Goal: Task Accomplishment & Management: Manage account settings

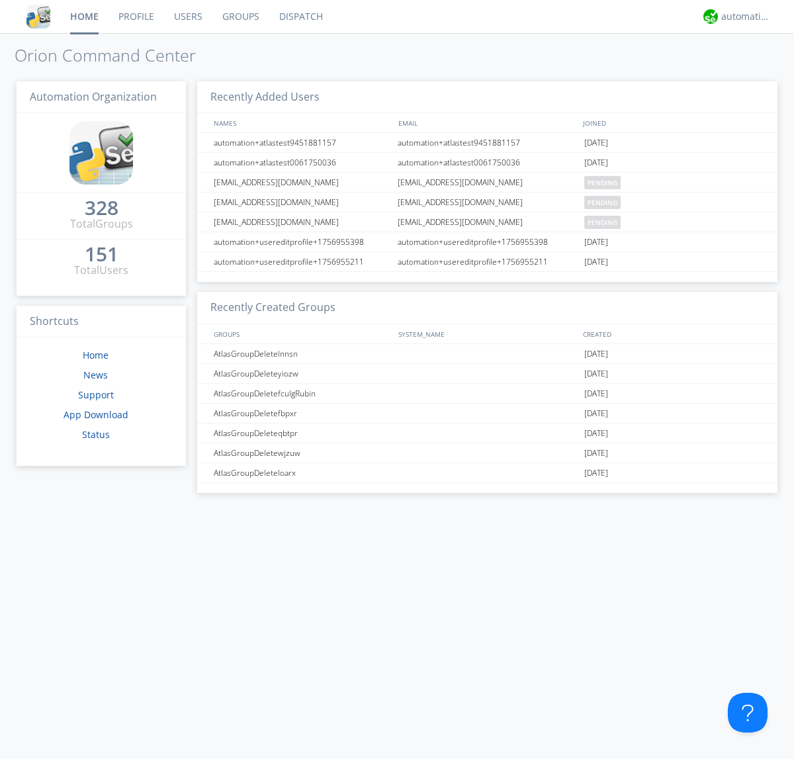
click at [187, 17] on link "Users" at bounding box center [188, 16] width 48 height 33
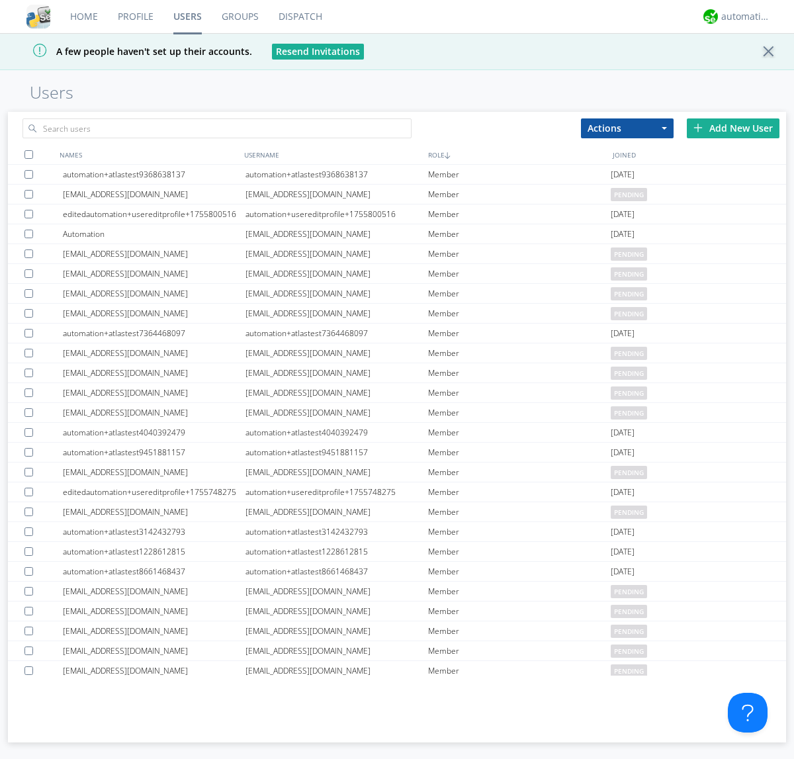
click at [733, 128] on div "Add New User" at bounding box center [733, 128] width 93 height 20
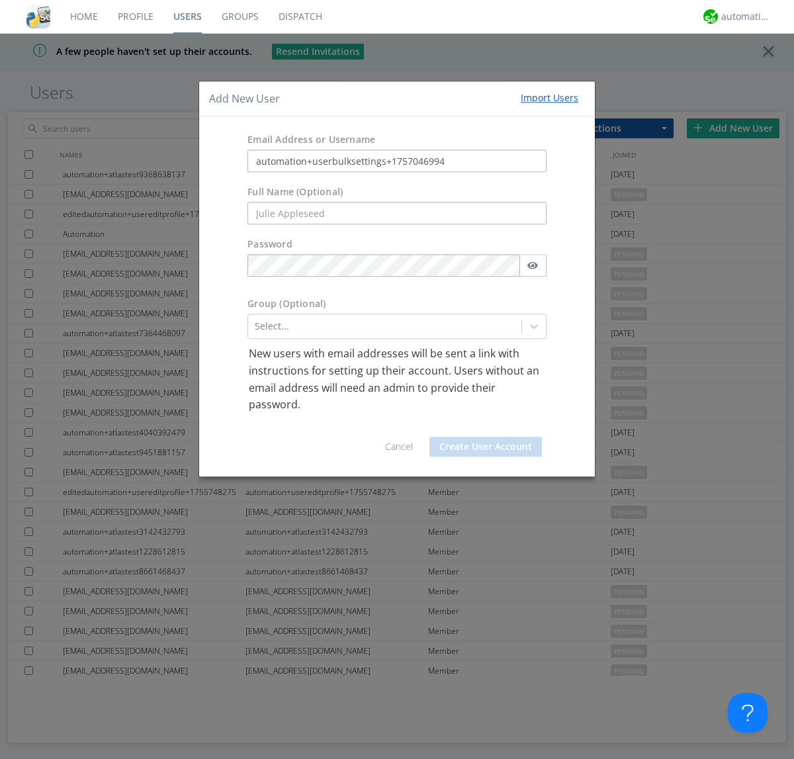
type input "automation+userbulksettings+1757046994"
click at [486, 446] on button "Create User Account" at bounding box center [485, 447] width 112 height 20
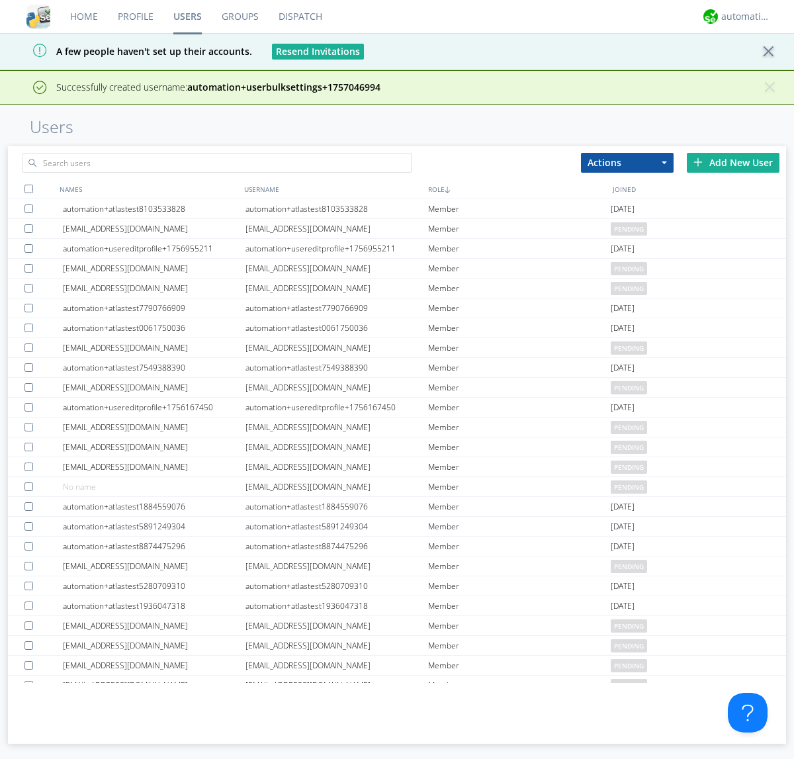
click at [733, 162] on div "Add New User" at bounding box center [733, 163] width 93 height 20
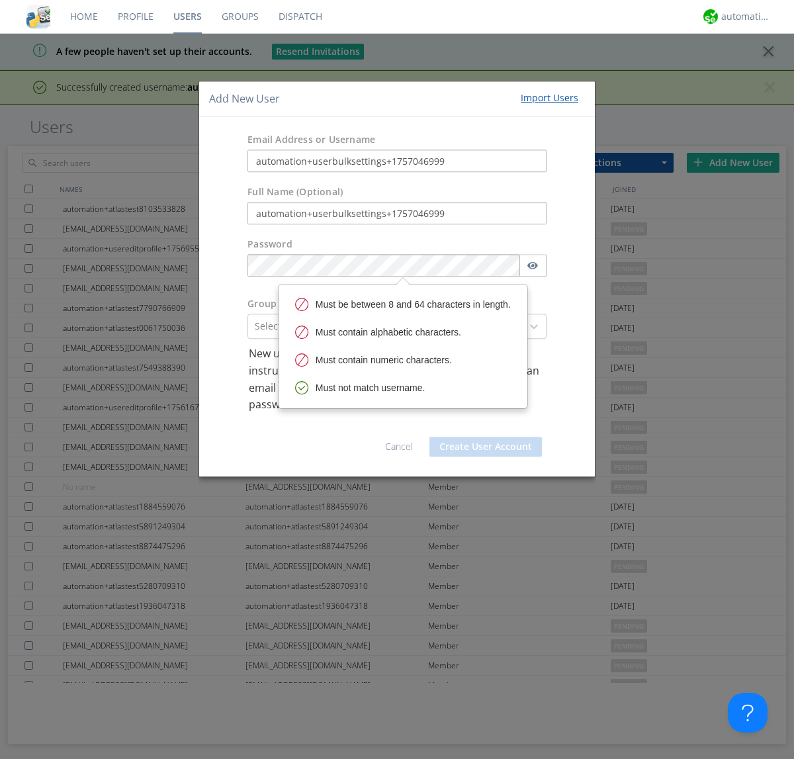
click at [486, 446] on button "Create User Account" at bounding box center [485, 447] width 112 height 20
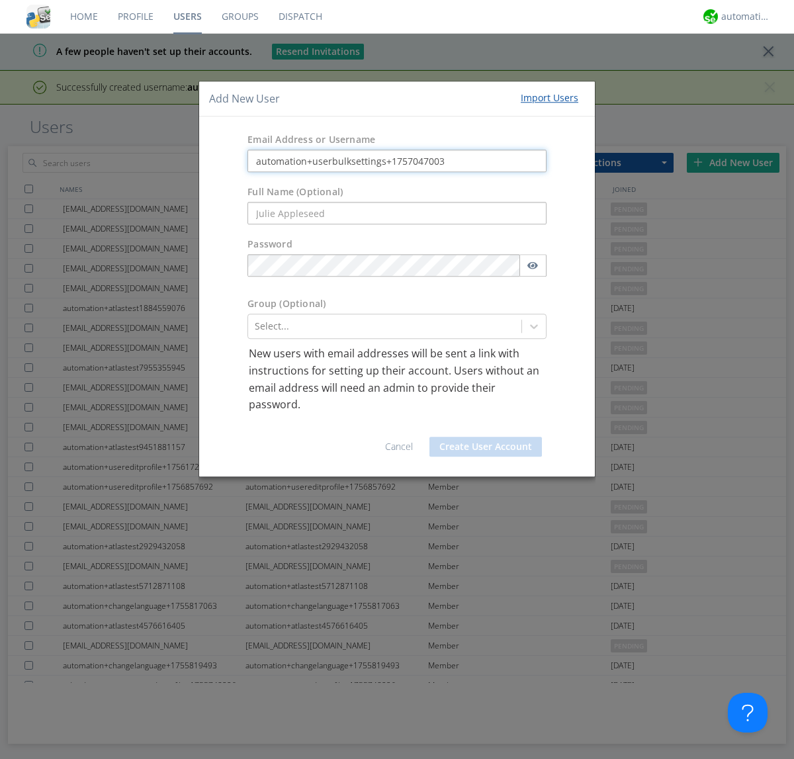
type input "automation+userbulksettings+1757047003"
click at [486, 446] on button "Create User Account" at bounding box center [485, 447] width 112 height 20
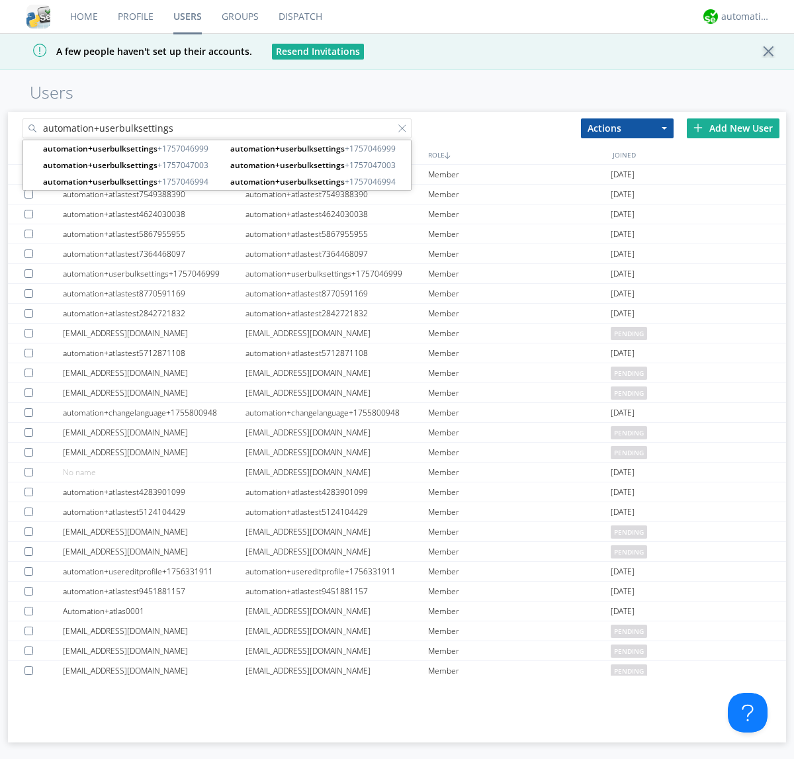
type input "automation+userbulksettings"
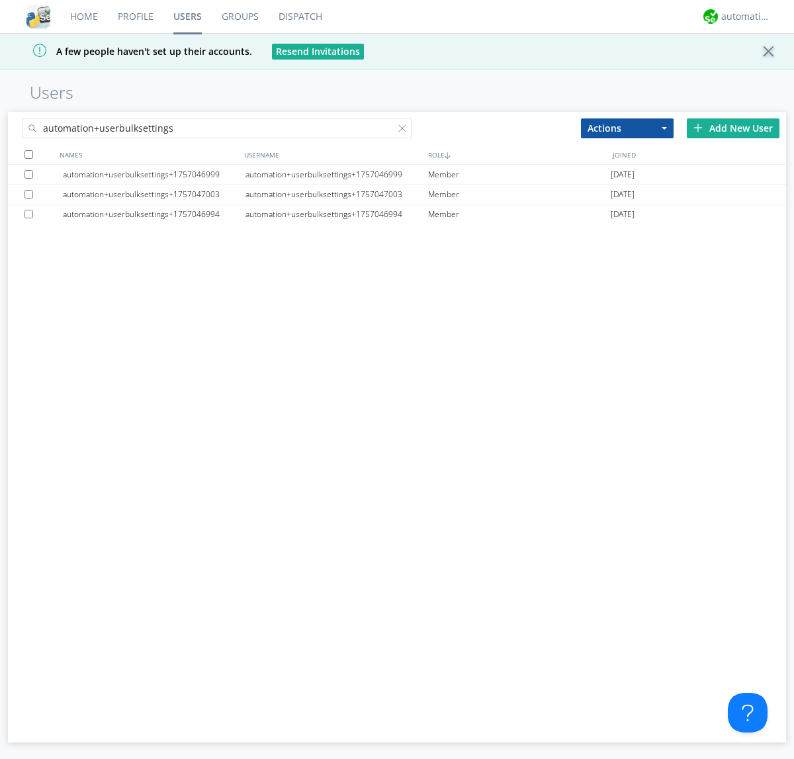
click at [28, 154] on div at bounding box center [28, 154] width 9 height 9
click at [627, 128] on button "Actions" at bounding box center [627, 128] width 93 height 20
click at [0, 0] on link "Edit Settings" at bounding box center [0, 0] width 0 height 0
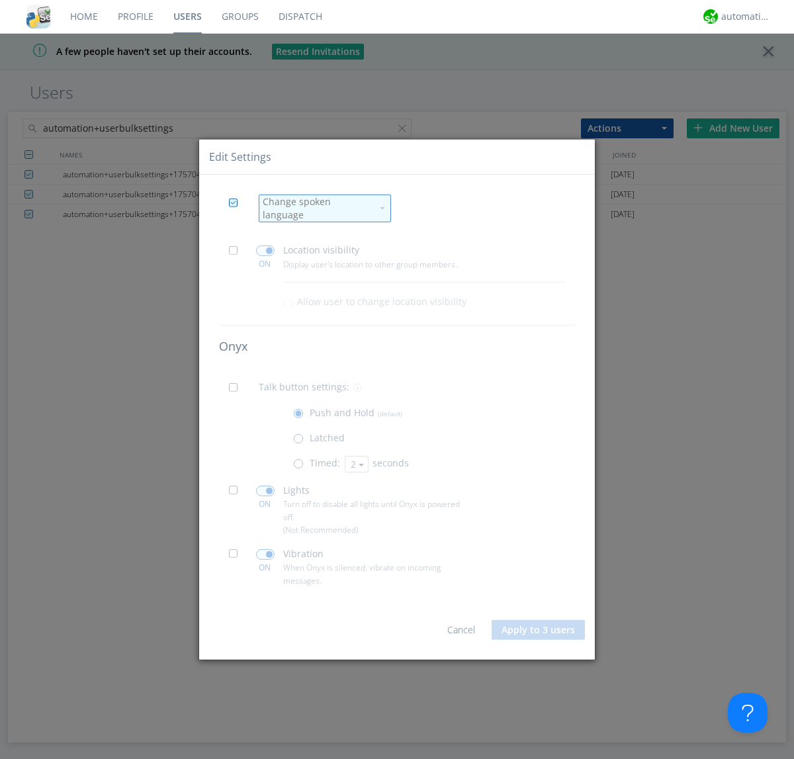
click at [317, 208] on div "Change spoken language" at bounding box center [317, 208] width 109 height 26
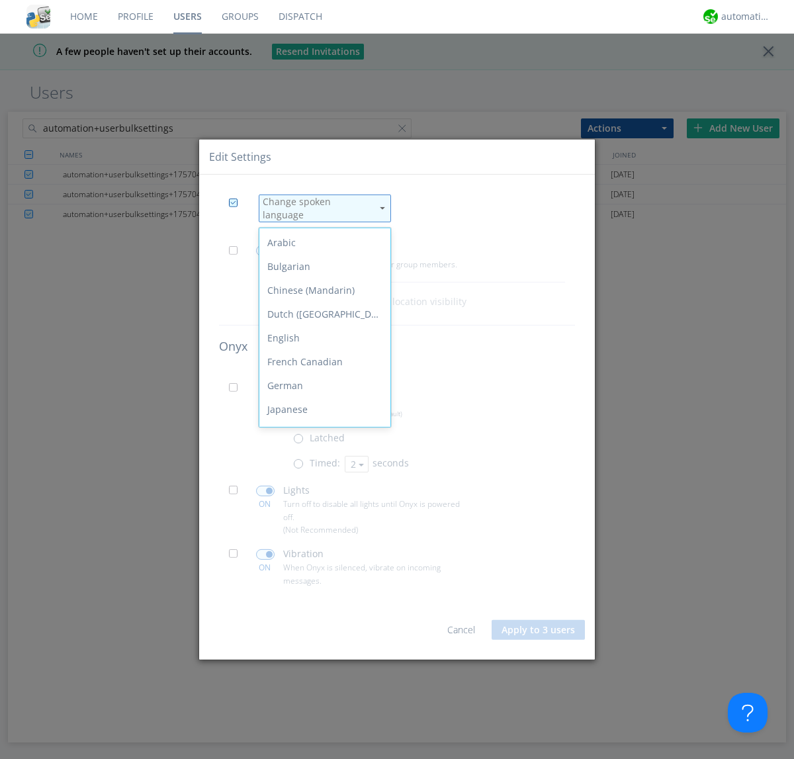
click at [322, 564] on div "Spanish" at bounding box center [324, 576] width 131 height 24
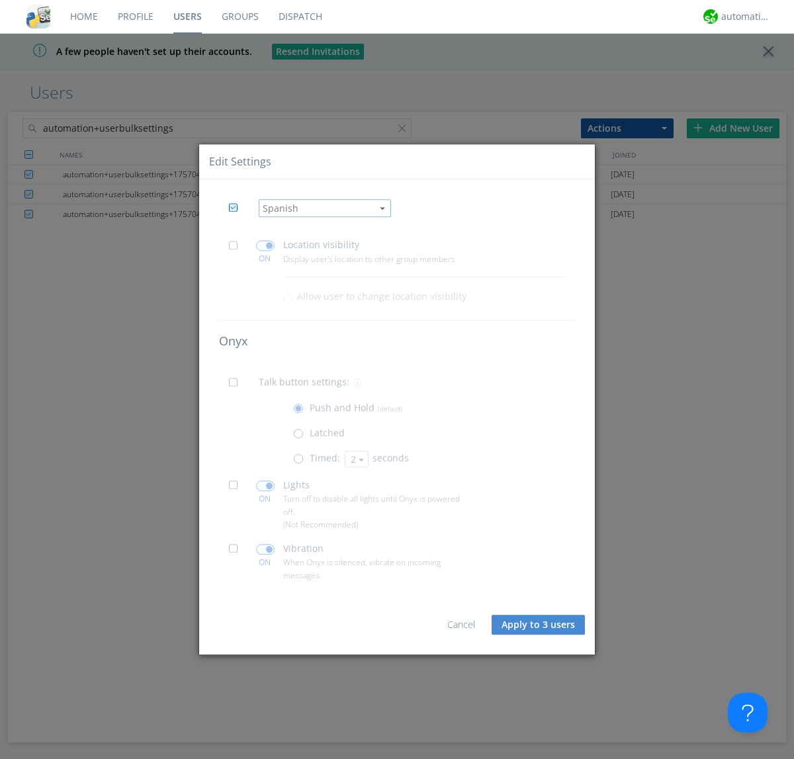
click at [237, 249] on span at bounding box center [237, 249] width 17 height 17
click at [0, 0] on input "checkbox" at bounding box center [0, 0] width 0 height 0
click at [265, 245] on span at bounding box center [265, 246] width 19 height 11
click at [0, 0] on input "checkbox" at bounding box center [0, 0] width 0 height 0
click at [237, 386] on span at bounding box center [237, 386] width 17 height 17
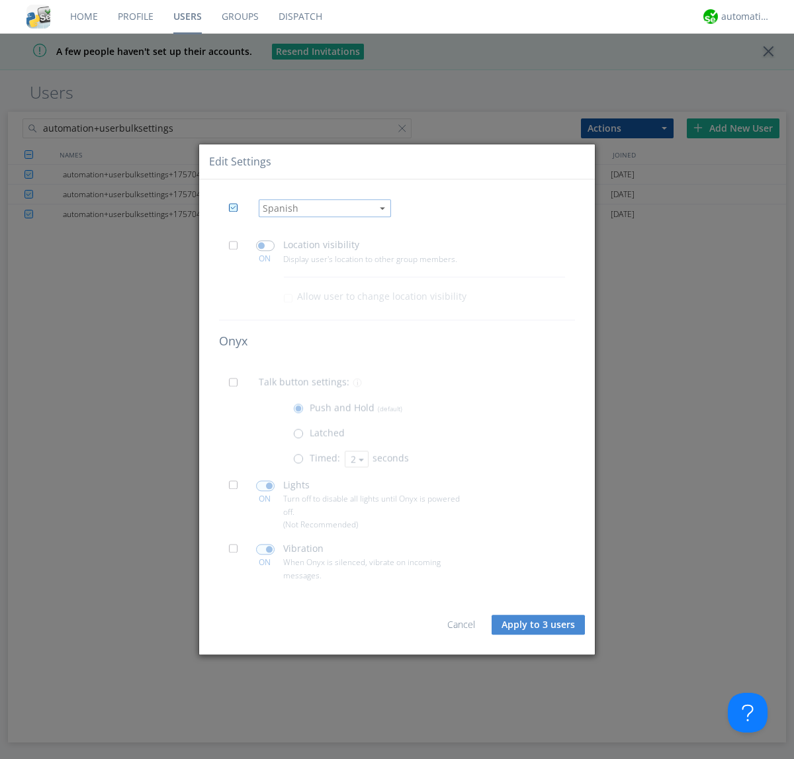
click at [0, 0] on input "checkbox" at bounding box center [0, 0] width 0 height 0
click at [301, 462] on span at bounding box center [301, 462] width 17 height 17
click at [0, 0] on input "radio" at bounding box center [0, 0] width 0 height 0
click at [355, 458] on button "2" at bounding box center [357, 459] width 24 height 17
click at [0, 0] on link "3" at bounding box center [0, 0] width 0 height 0
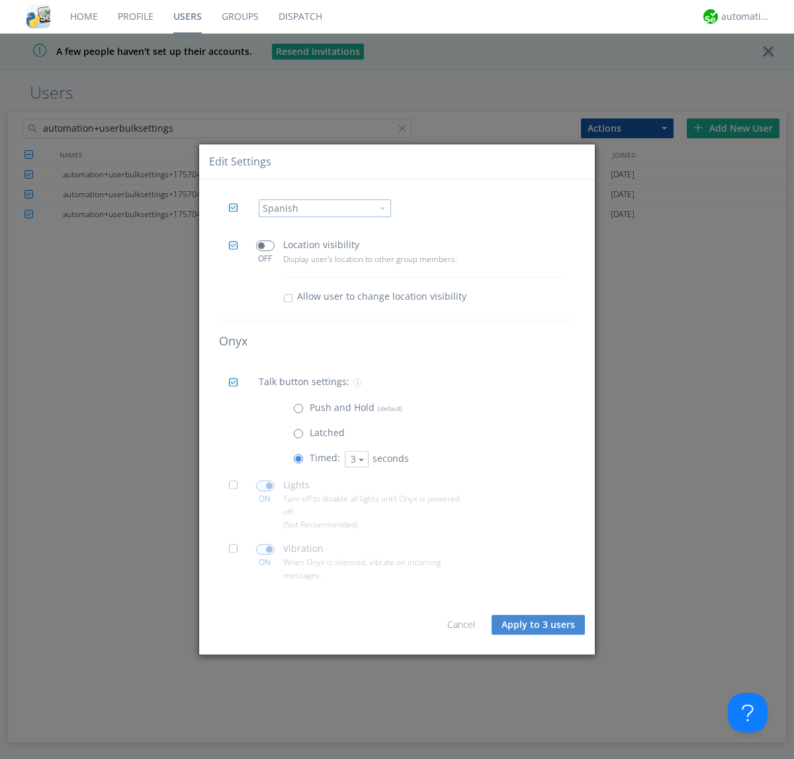
click at [237, 489] on span at bounding box center [237, 489] width 17 height 17
click at [0, 0] on input "checkbox" at bounding box center [0, 0] width 0 height 0
click at [265, 486] on span at bounding box center [265, 485] width 19 height 11
click at [0, 0] on input "checkbox" at bounding box center [0, 0] width 0 height 0
click at [237, 552] on span at bounding box center [237, 552] width 17 height 17
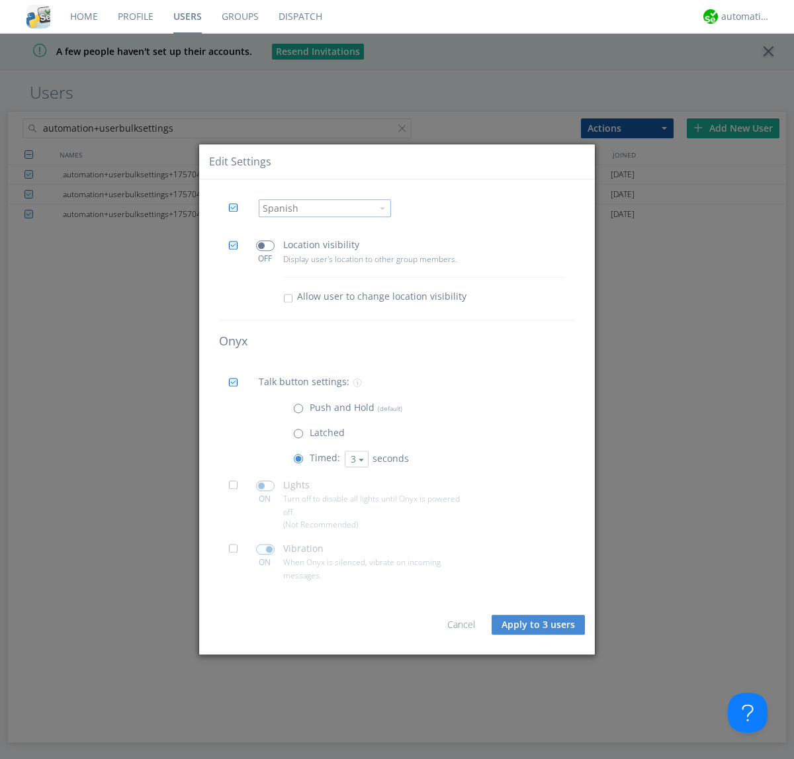
click at [0, 0] on input "checkbox" at bounding box center [0, 0] width 0 height 0
click at [265, 549] on span at bounding box center [265, 549] width 19 height 11
click at [0, 0] on input "checkbox" at bounding box center [0, 0] width 0 height 0
click at [539, 625] on button "Apply to 3 users" at bounding box center [538, 625] width 93 height 20
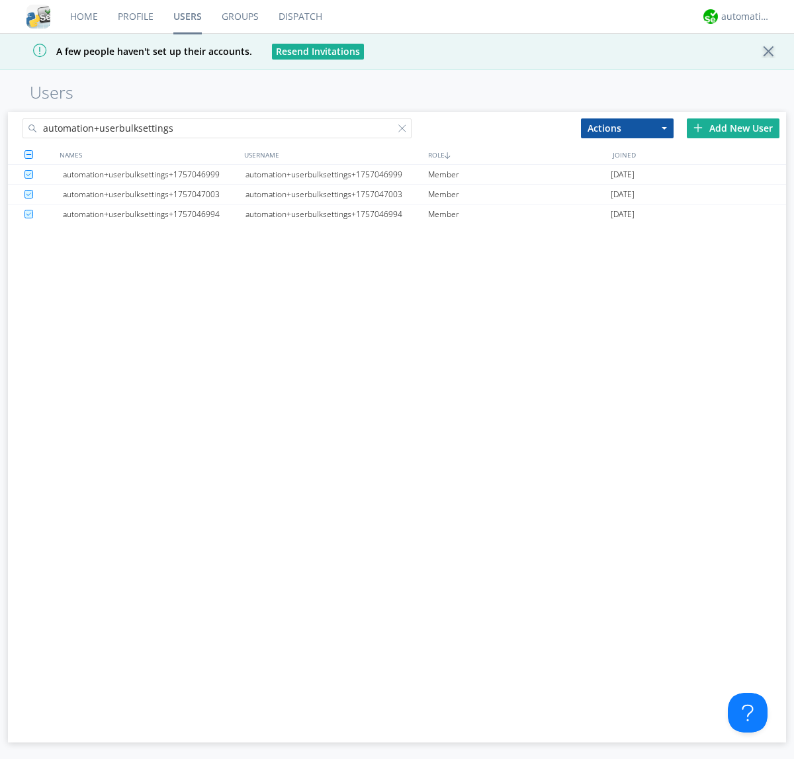
click at [187, 17] on link "Users" at bounding box center [187, 16] width 48 height 33
click at [405, 130] on div at bounding box center [404, 130] width 13 height 13
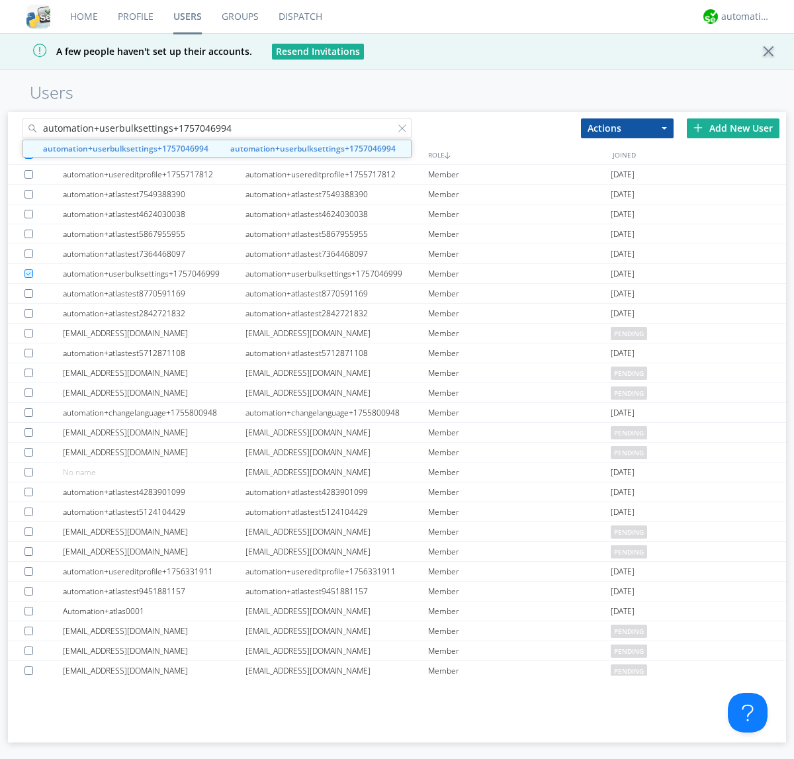
type input "automation+userbulksettings+1757046994"
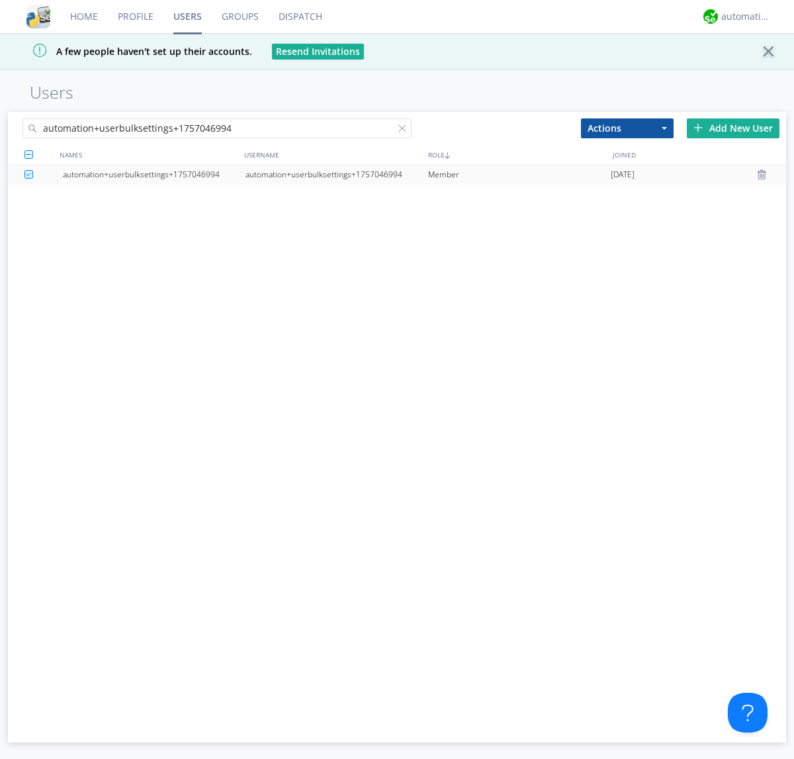
click at [336, 174] on div "automation+userbulksettings+1757046994" at bounding box center [336, 175] width 183 height 20
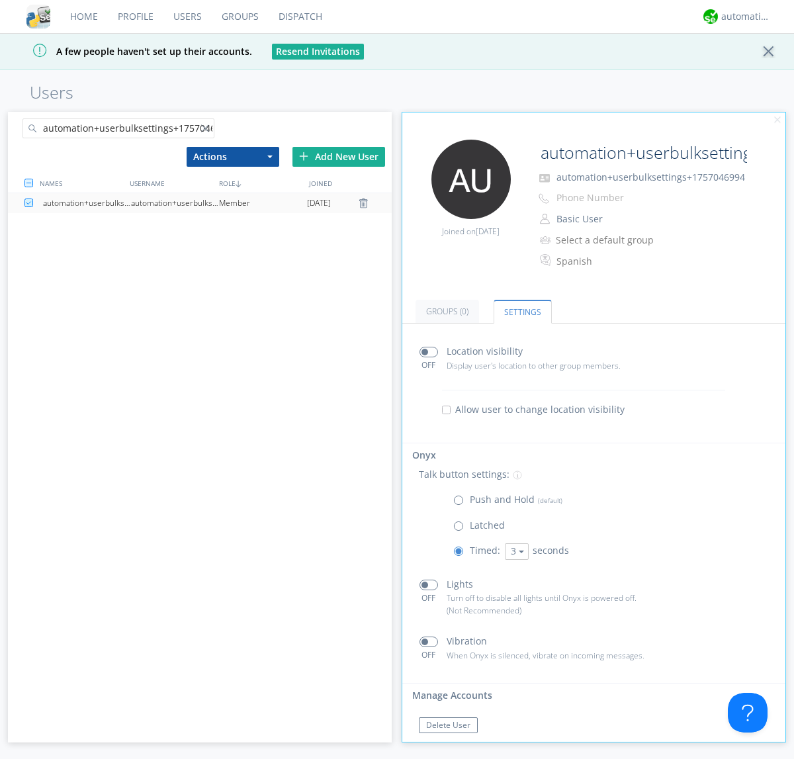
scroll to position [22, 0]
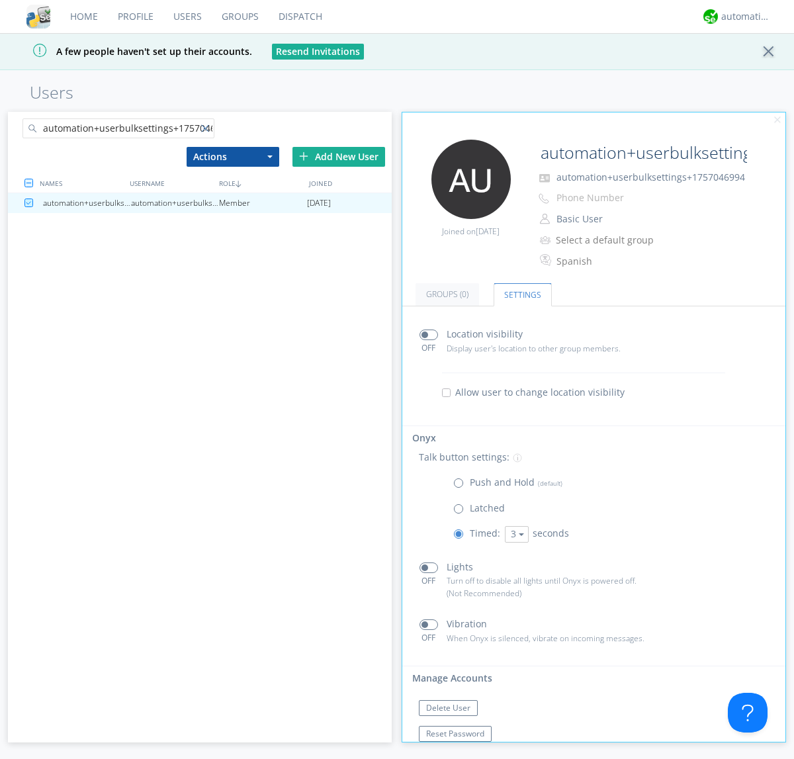
click at [207, 130] on div at bounding box center [207, 130] width 13 height 13
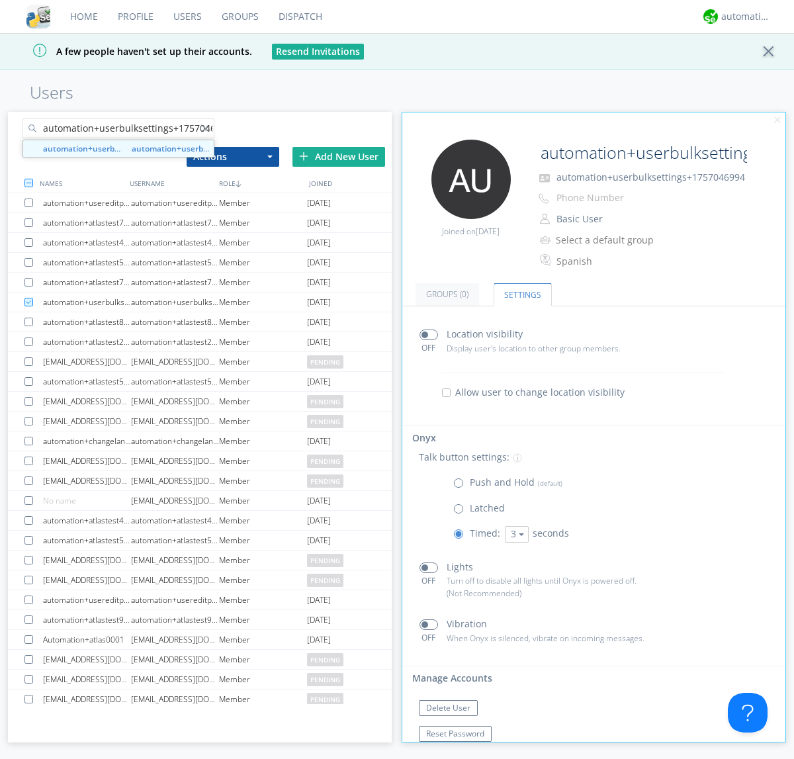
scroll to position [0, 15]
type input "automation+userbulksettings+1757046999"
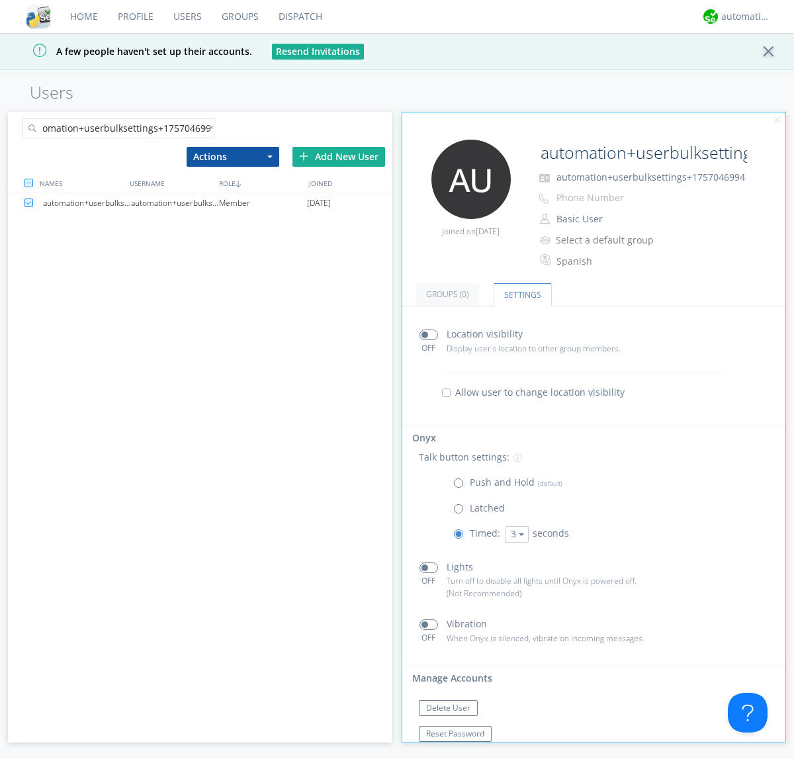
click at [175, 202] on div "automation+userbulksettings+1757046999" at bounding box center [175, 203] width 88 height 20
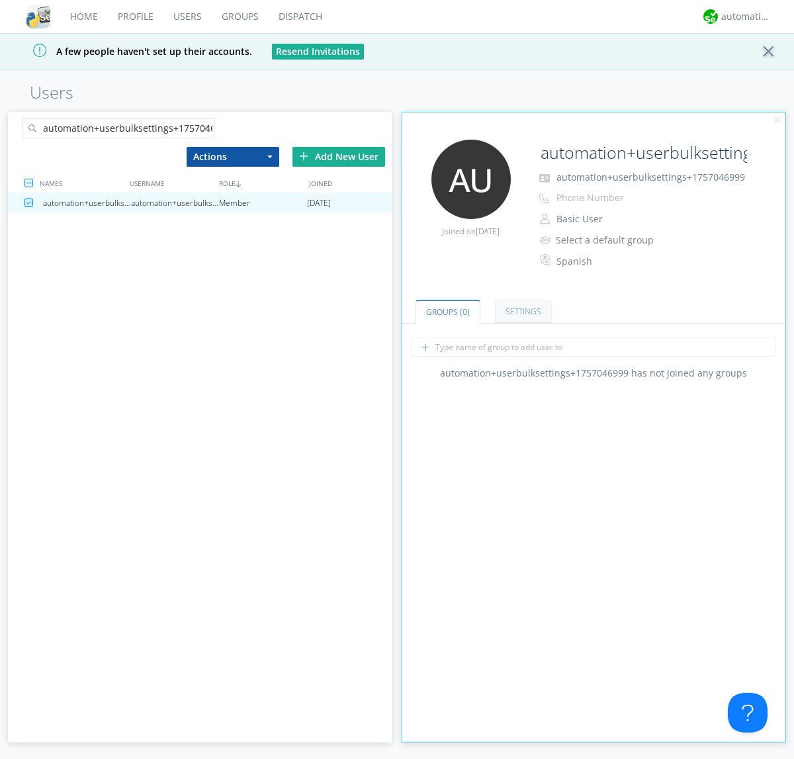
click at [521, 311] on link "Settings" at bounding box center [523, 311] width 57 height 23
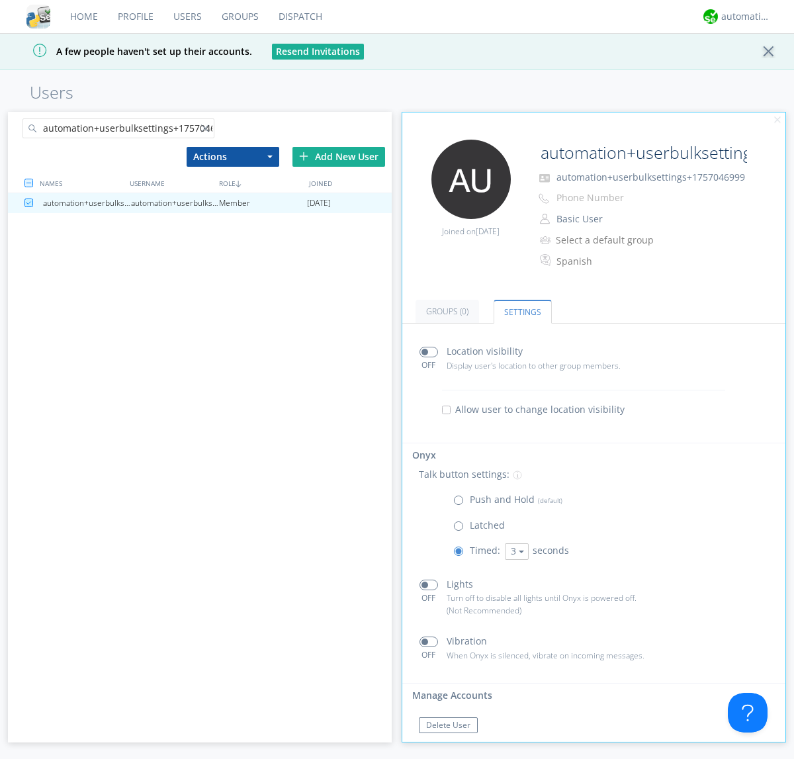
scroll to position [22, 0]
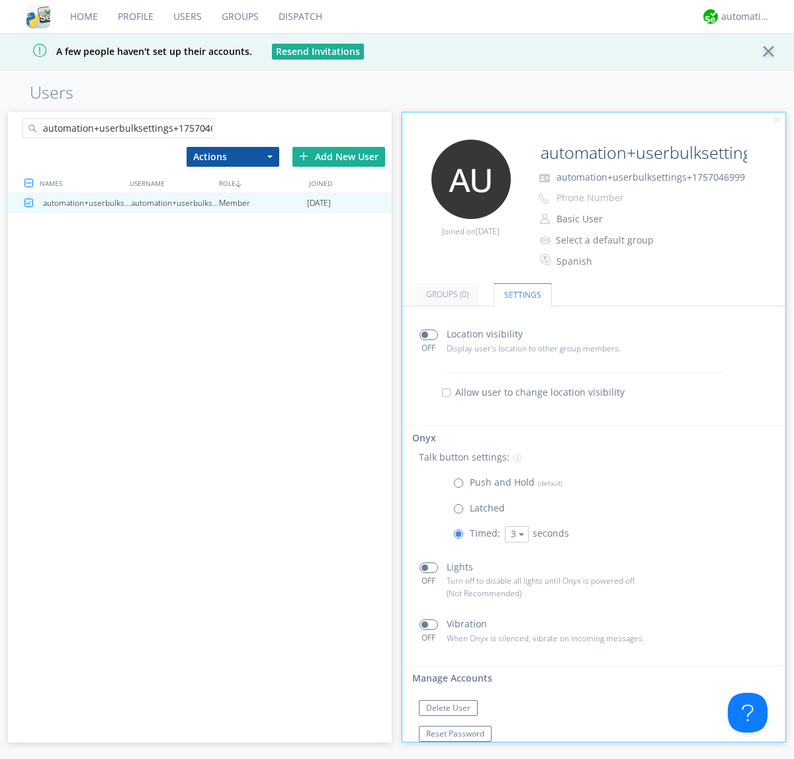
click at [207, 130] on div at bounding box center [207, 130] width 13 height 13
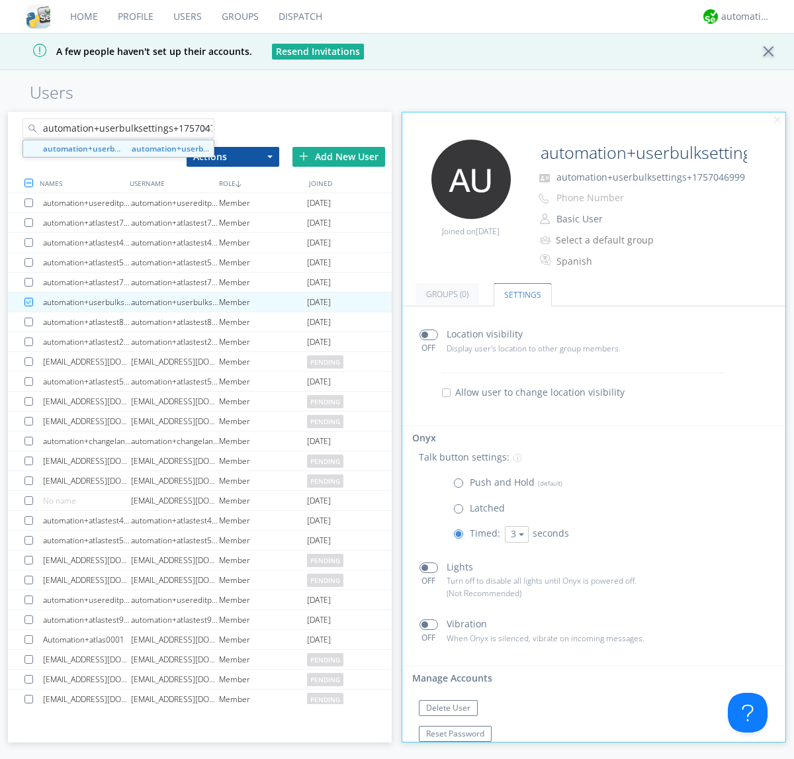
scroll to position [0, 15]
type input "automation+userbulksettings+1757047003"
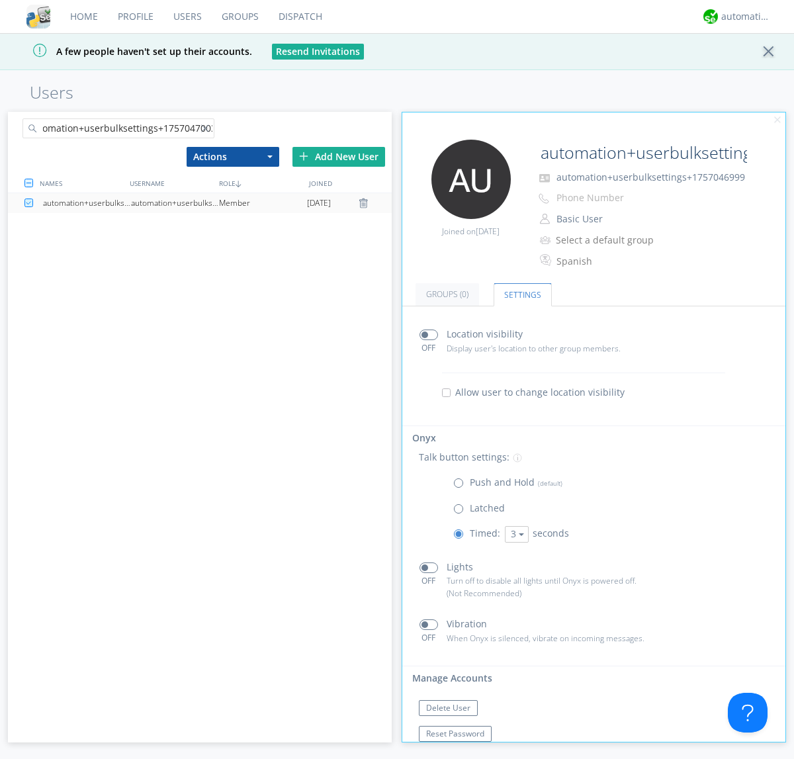
click at [175, 202] on div "automation+userbulksettings+1757047003" at bounding box center [175, 203] width 88 height 20
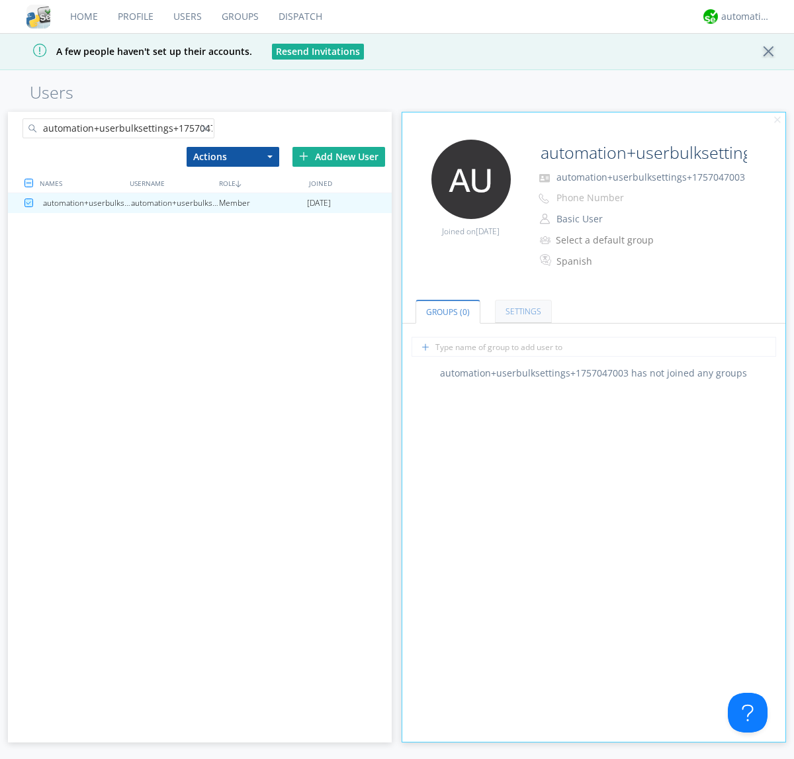
click at [521, 311] on link "Settings" at bounding box center [523, 311] width 57 height 23
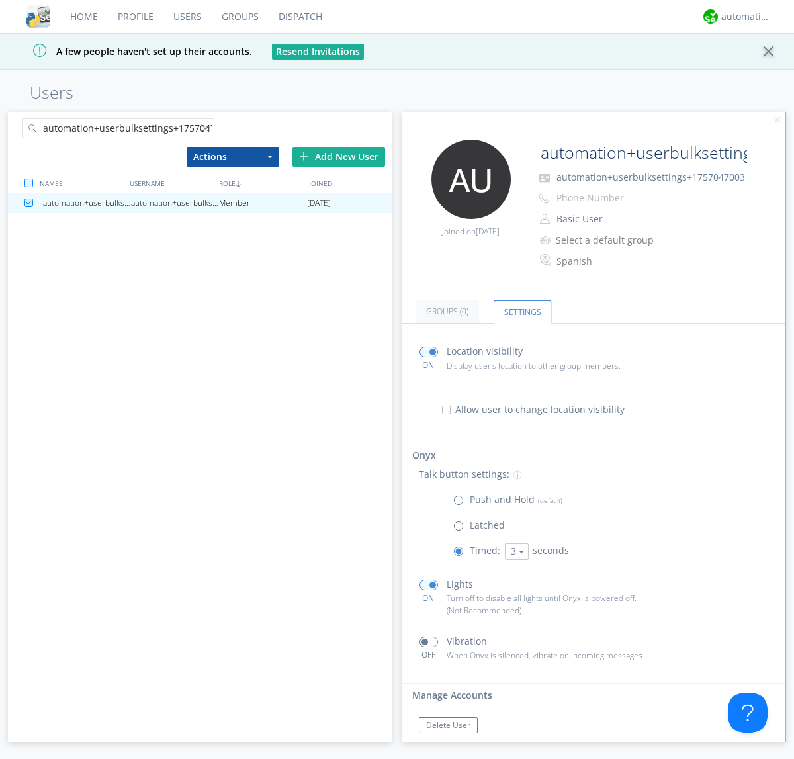
scroll to position [22, 0]
